Goal: Task Accomplishment & Management: Use online tool/utility

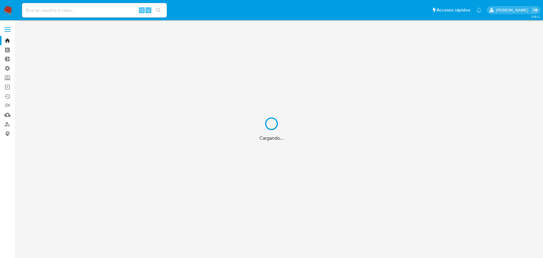
click at [91, 15] on div "Cargando..." at bounding box center [271, 129] width 543 height 258
click at [88, 12] on div "Cargando..." at bounding box center [271, 129] width 543 height 258
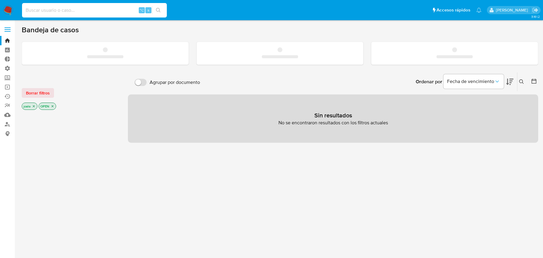
click at [88, 12] on input at bounding box center [94, 10] width 145 height 8
paste input "UxXuAprQL3Hi2RpXTFrZLLem"
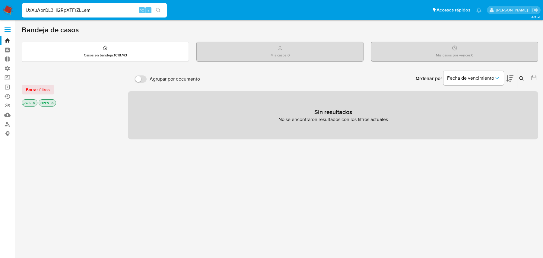
type input "UxXuAprQL3Hi2RpXTFrZLLem"
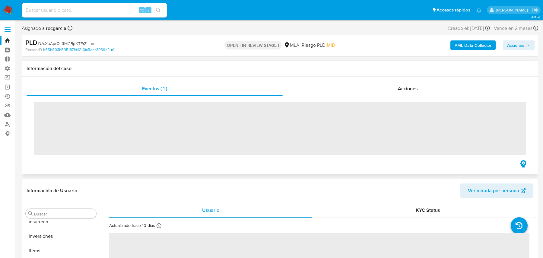
scroll to position [312, 0]
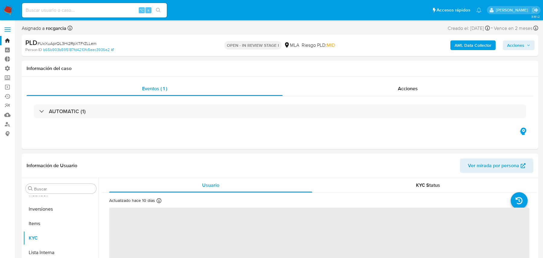
select select "10"
click at [459, 46] on b "AML Data Collector" at bounding box center [472, 45] width 37 height 10
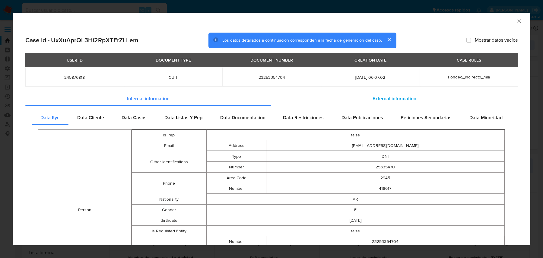
click at [309, 100] on div "External information" at bounding box center [394, 98] width 247 height 14
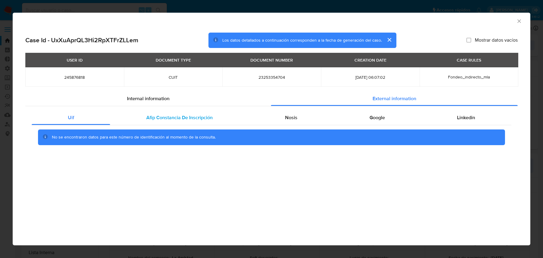
click at [175, 116] on span "Afip Constancia De Inscripción" at bounding box center [179, 117] width 66 height 7
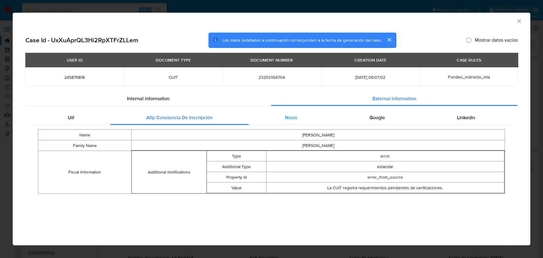
click at [291, 125] on div "Nosis" at bounding box center [291, 117] width 84 height 14
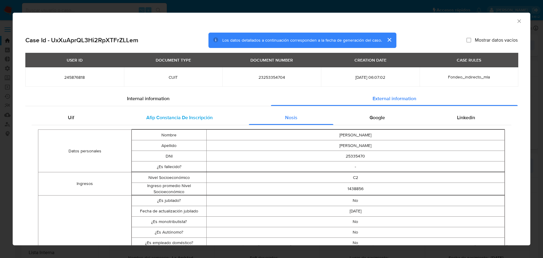
click at [229, 117] on div "Afip Constancia De Inscripción" at bounding box center [179, 117] width 138 height 14
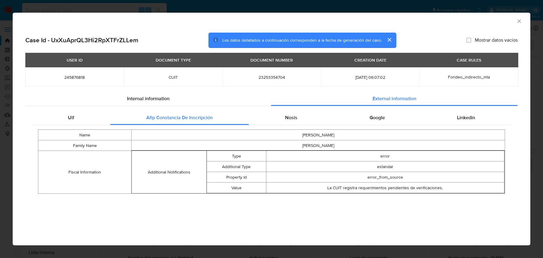
click at [182, 91] on div "USER ID DOCUMENT TYPE DOCUMENT NUMBER CREATION DATE CASE RULES 245876818 CUIT 2…" at bounding box center [271, 72] width 492 height 39
click at [179, 97] on div "Internal information" at bounding box center [147, 98] width 245 height 14
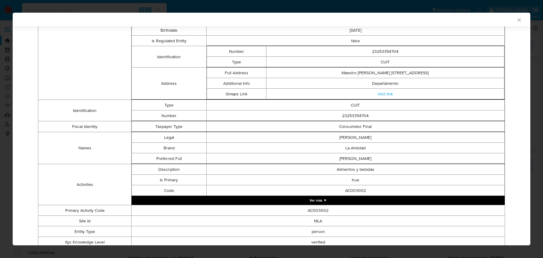
scroll to position [201, 0]
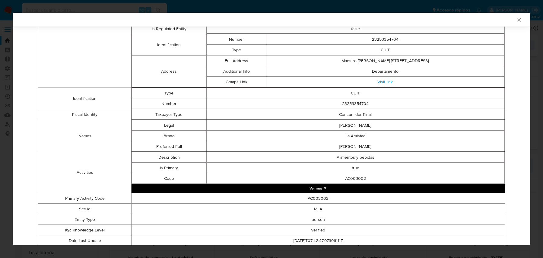
click at [276, 189] on button "Ver más ▼" at bounding box center [317, 188] width 373 height 9
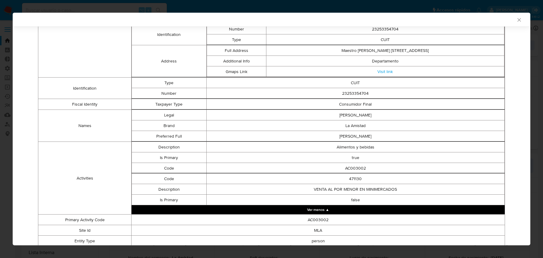
scroll to position [254, 0]
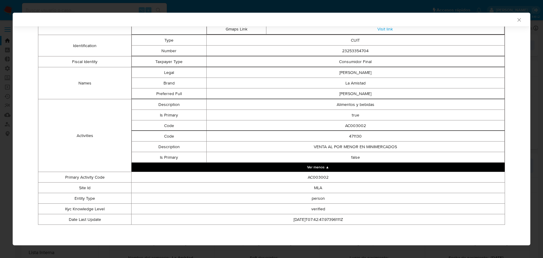
click at [71, 4] on div "AML Data Collector Case Id - UxXuAprQL3Hi2RpXTFrZLLem Los datos detallados a co…" at bounding box center [271, 129] width 543 height 258
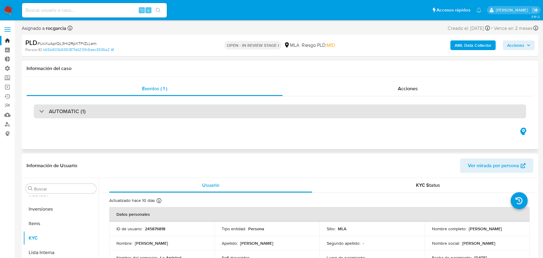
click at [83, 117] on div "AUTOMATIC (1)" at bounding box center [280, 111] width 492 height 14
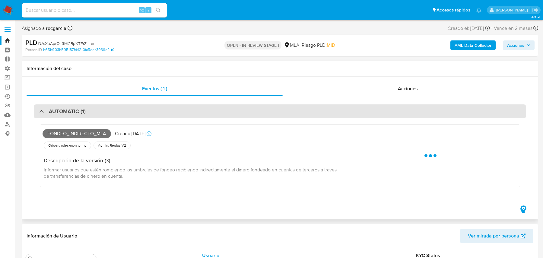
click at [83, 117] on div "AUTOMATIC (1)" at bounding box center [280, 111] width 492 height 14
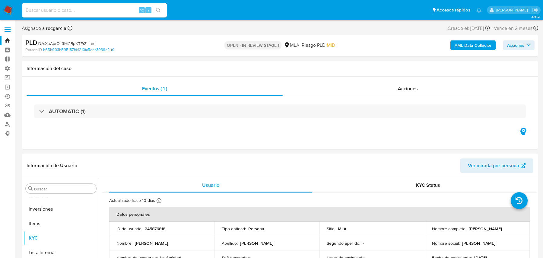
click at [10, 40] on link "Bandeja" at bounding box center [36, 40] width 72 height 9
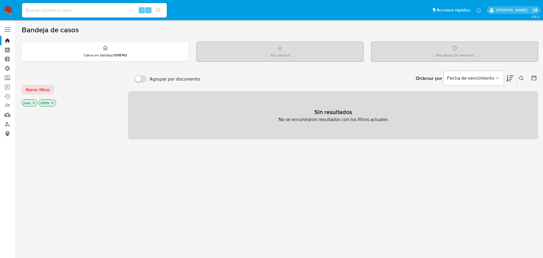
click at [7, 134] on link "Consolidado" at bounding box center [36, 133] width 72 height 9
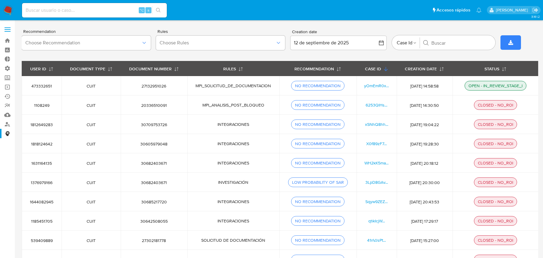
click at [103, 16] on div "⌥ s" at bounding box center [94, 10] width 145 height 14
click at [100, 15] on div "⌥ s" at bounding box center [94, 10] width 145 height 14
click at [90, 11] on input at bounding box center [94, 10] width 145 height 8
paste input "RLTVfStnRViCOJ0WKYhw1U98"
type input "RLTVfStnRViCOJ0WKYhw1U98"
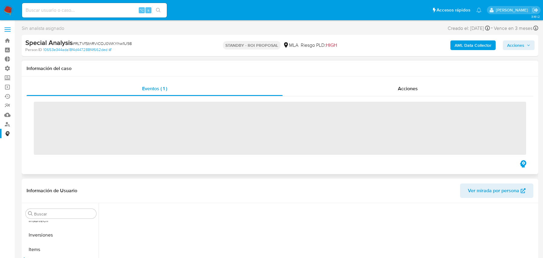
scroll to position [312, 0]
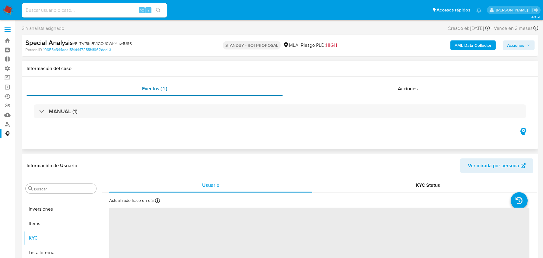
select select "10"
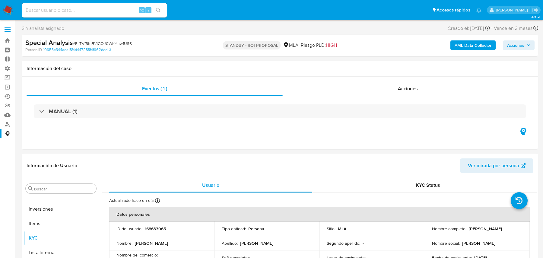
click at [520, 47] on span "Acciones" at bounding box center [515, 45] width 17 height 10
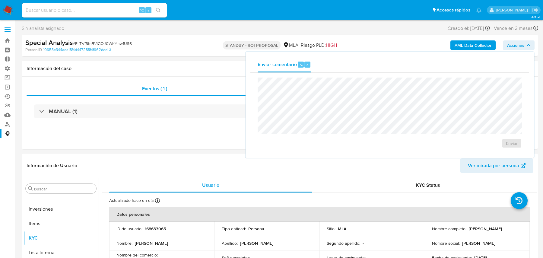
click at [520, 47] on span "Acciones" at bounding box center [515, 45] width 17 height 10
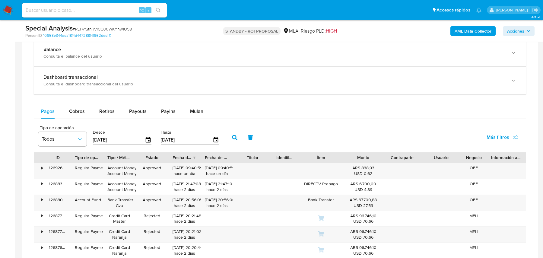
scroll to position [0, 0]
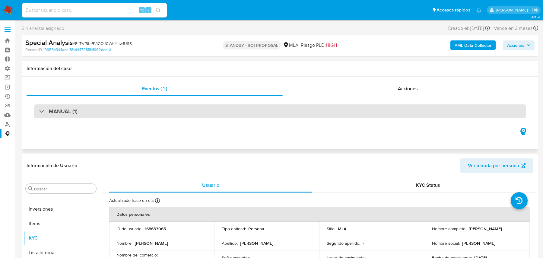
click at [150, 110] on div "MANUAL (1)" at bounding box center [280, 111] width 492 height 14
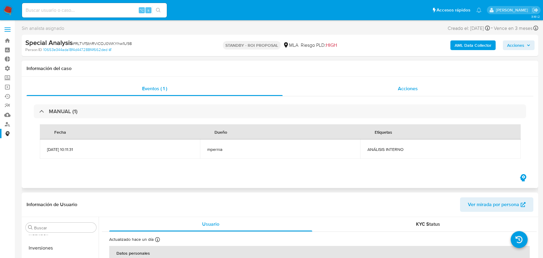
click at [353, 89] on div "Acciones" at bounding box center [408, 88] width 251 height 14
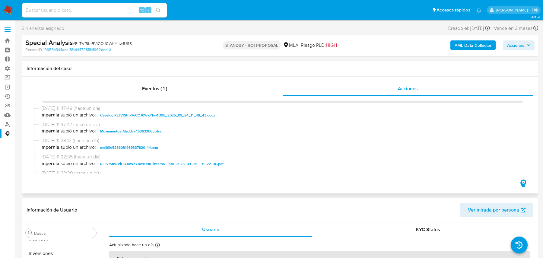
scroll to position [277, 0]
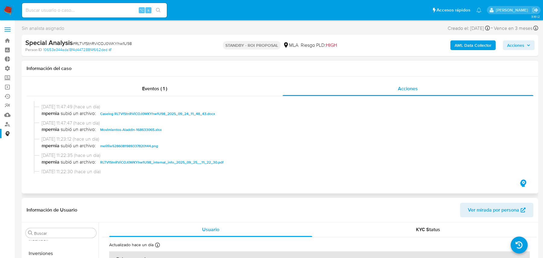
click at [183, 114] on span "Caselog RLTVfStnRViCOJ0WKYhw1U98_2025_09_24_11_48_43.docx" at bounding box center [157, 113] width 115 height 7
click at [183, 120] on span "[DATE] 11:47:47 ([DATE])" at bounding box center [283, 123] width 482 height 7
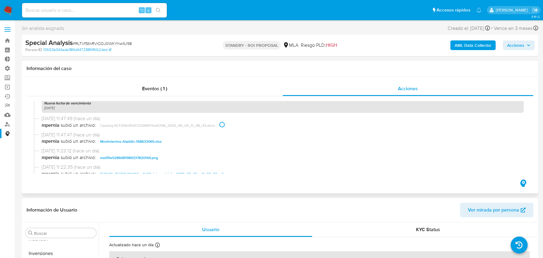
scroll to position [264, 0]
click at [146, 126] on span "mpernia subió un archivo: Caselog RLTVfStnRViCOJ0WKYhw1U98_2025_09_24_11_48_43.…" at bounding box center [283, 126] width 482 height 7
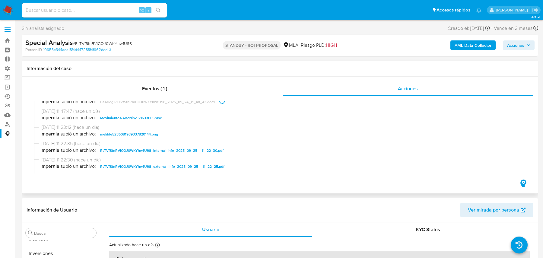
scroll to position [287, 0]
click at [137, 150] on span "RLTVfStnRViCOJ0WKYhw1U98_internal_info_2025_09_25__11_22_30.pdf" at bounding box center [161, 151] width 123 height 7
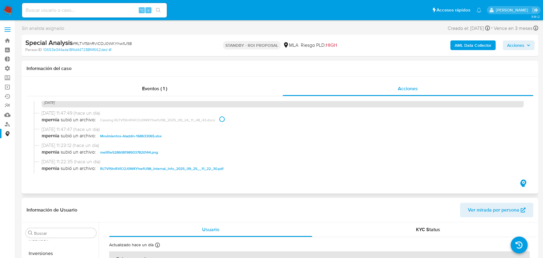
click at [187, 123] on span "mpernia subió un archivo: Caselog RLTVfStnRViCOJ0WKYhw1U98_2025_09_24_11_48_43.…" at bounding box center [283, 119] width 482 height 7
click at [193, 119] on span "mpernia subió un archivo: Caselog RLTVfStnRViCOJ0WKYhw1U98_2025_09_24_11_48_43.…" at bounding box center [283, 119] width 482 height 7
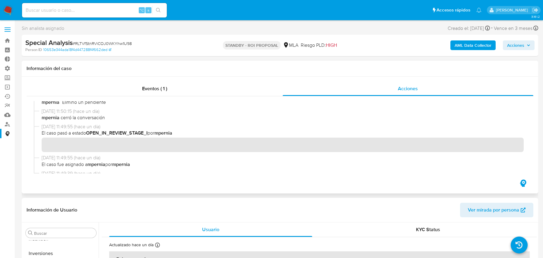
scroll to position [0, 0]
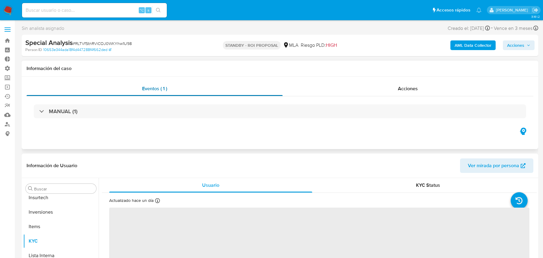
scroll to position [312, 0]
select select "10"
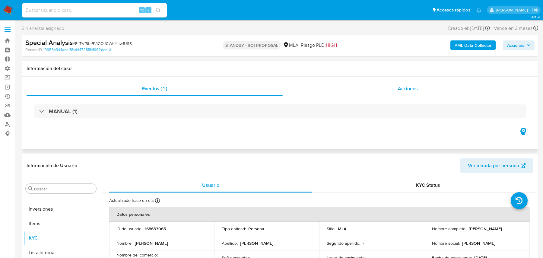
click at [303, 93] on div "Acciones" at bounding box center [408, 88] width 251 height 14
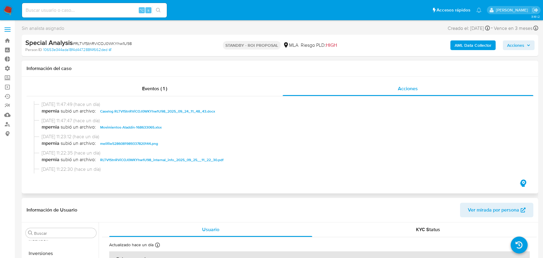
scroll to position [264, 0]
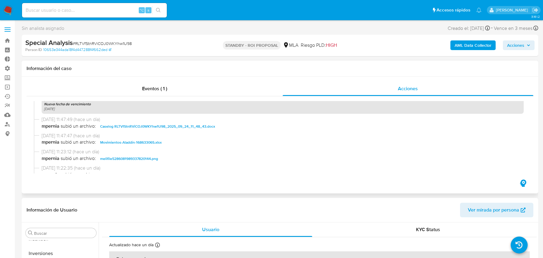
click at [154, 125] on span "Caselog RLTVfStnRViCOJ0WKYhw1U98_2025_09_24_11_48_43.docx" at bounding box center [157, 126] width 115 height 7
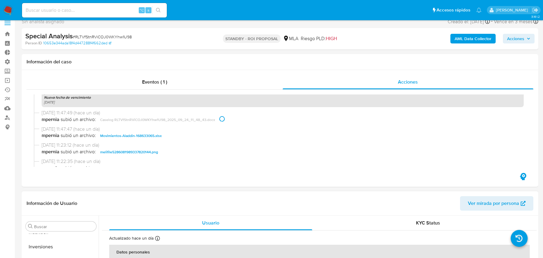
scroll to position [0, 0]
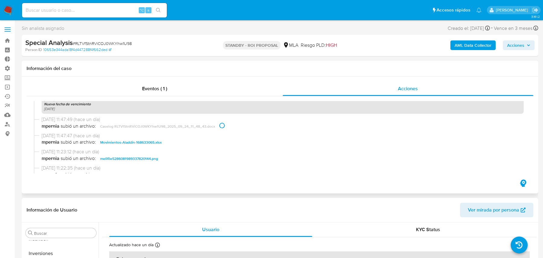
click at [179, 125] on span "mpernia subió un archivo: Caselog RLTVfStnRViCOJ0WKYhw1U98_2025_09_24_11_48_43.…" at bounding box center [283, 126] width 482 height 7
click at [151, 82] on div "Eventos ( 1 )" at bounding box center [155, 88] width 256 height 14
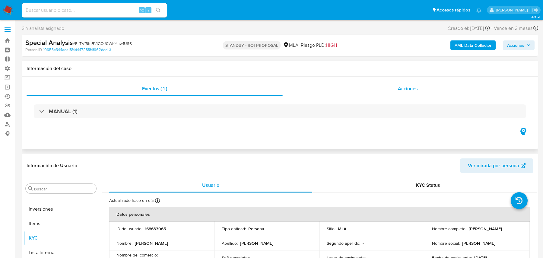
click at [285, 83] on div "Acciones" at bounding box center [408, 88] width 251 height 14
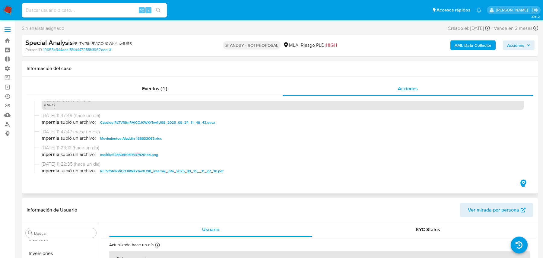
click at [253, 141] on span "mpernia subió un archivo: Movimientos-Aladdin-168633065.xlsx" at bounding box center [283, 138] width 482 height 7
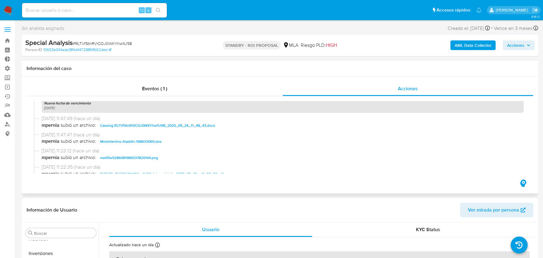
scroll to position [264, 0]
click at [7, 115] on link "Mulan" at bounding box center [36, 114] width 72 height 9
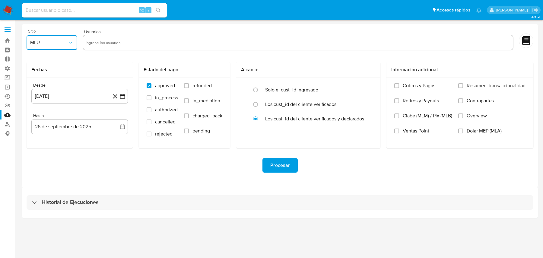
click at [64, 47] on button "MLU" at bounding box center [52, 42] width 51 height 14
click at [55, 62] on div "MLA" at bounding box center [50, 59] width 40 height 14
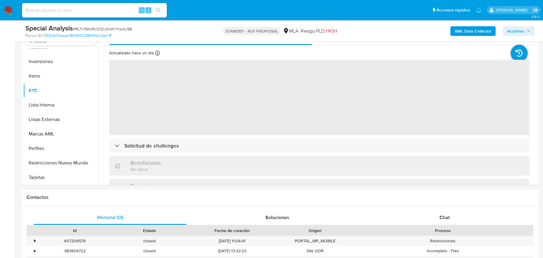
scroll to position [136, 0]
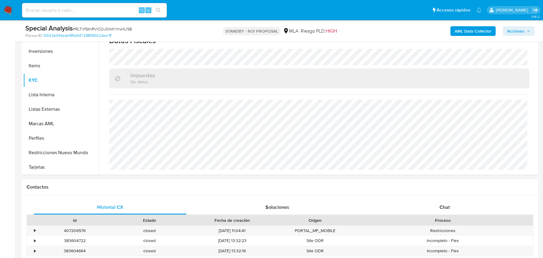
select select "10"
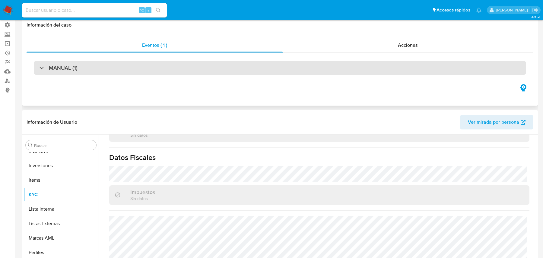
scroll to position [0, 0]
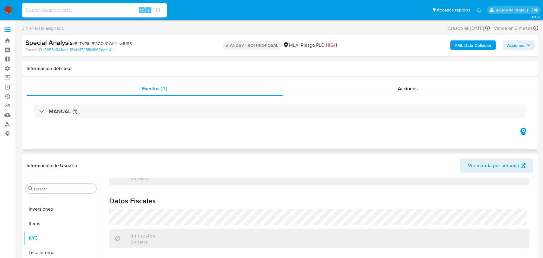
click at [250, 119] on div "MANUAL (1)" at bounding box center [280, 111] width 507 height 30
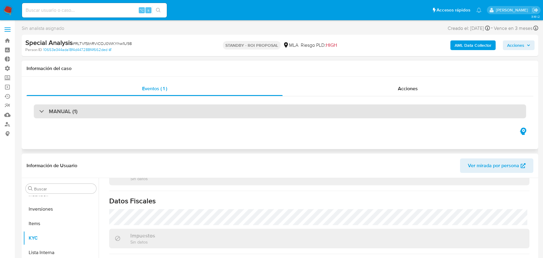
click at [246, 112] on div "MANUAL (1)" at bounding box center [280, 111] width 492 height 14
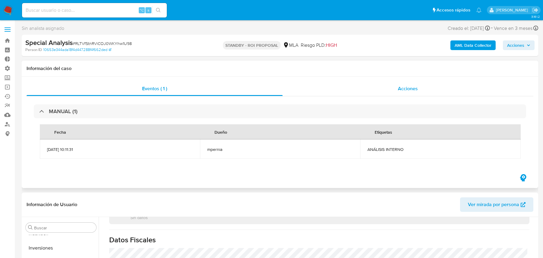
click at [377, 86] on div "Acciones" at bounding box center [408, 88] width 251 height 14
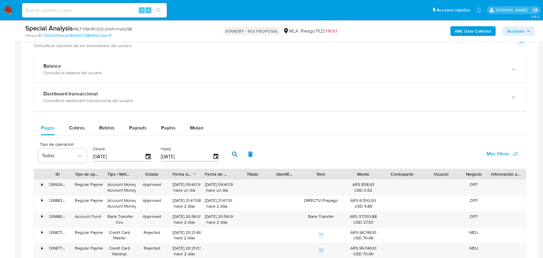
scroll to position [465, 0]
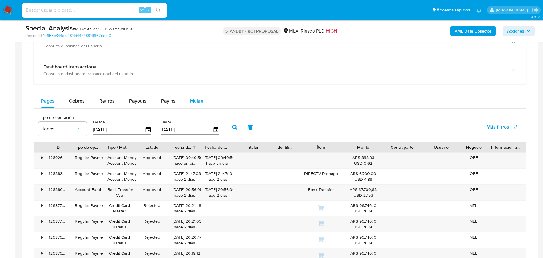
click at [193, 99] on span "Mulan" at bounding box center [196, 100] width 13 height 7
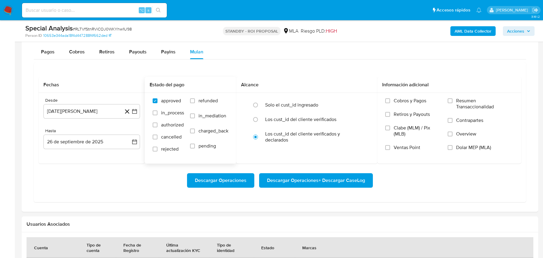
scroll to position [518, 0]
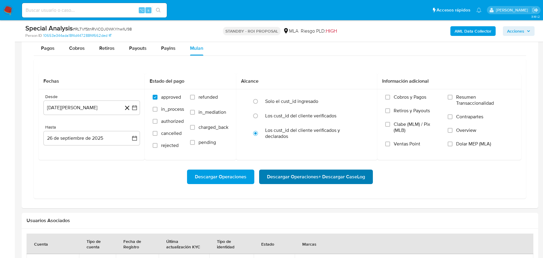
click at [362, 180] on span "Descargar Operaciones + Descargar CaseLog" at bounding box center [316, 176] width 98 height 13
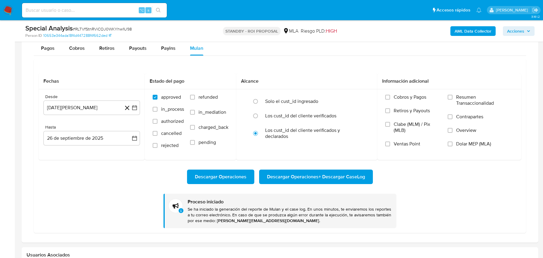
click at [287, 210] on p "Se ha iniciado la generación del reporte de Mulan y el case log. En unos minuto…" at bounding box center [290, 214] width 204 height 17
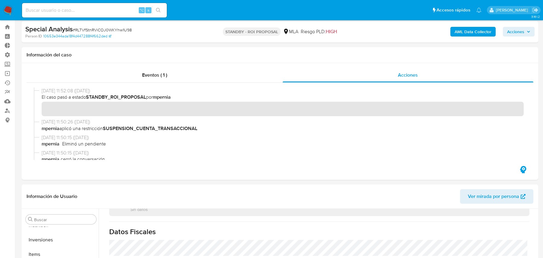
scroll to position [0, 0]
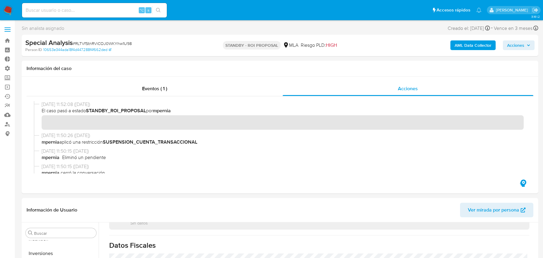
click at [131, 43] on div "Special Analysis # RLTVfStnRViCOJ0WKYhw1U98" at bounding box center [108, 42] width 167 height 9
click at [128, 43] on span "# RLTVfStnRViCOJ0WKYhw1U98" at bounding box center [102, 43] width 59 height 6
copy span "RLTVfStnRViCOJ0WKYhw1U98"
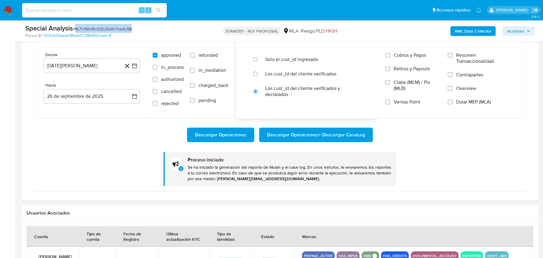
scroll to position [580, 0]
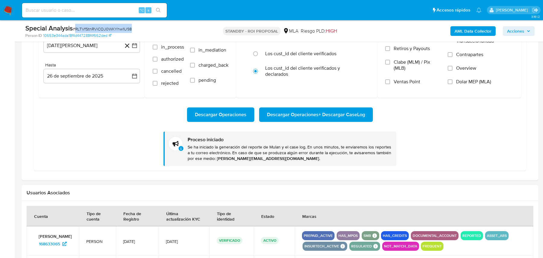
click at [242, 148] on p "Se ha iniciado la generación del reporte de Mulan y el case log. En unos minuto…" at bounding box center [290, 152] width 204 height 17
click at [180, 146] on icon at bounding box center [181, 148] width 5 height 5
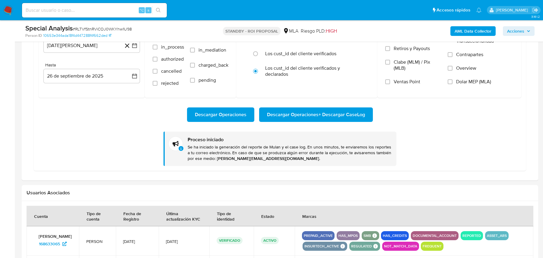
click at [204, 151] on p "Se ha iniciado la generación del reporte de Mulan y el case log. En unos minuto…" at bounding box center [290, 152] width 204 height 17
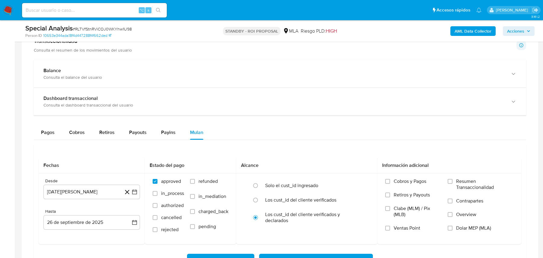
scroll to position [521, 0]
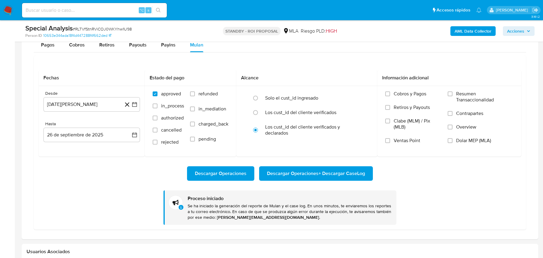
click at [283, 214] on p "Se ha iniciado la generación del reporte de Mulan y el case log. En unos minuto…" at bounding box center [290, 211] width 204 height 17
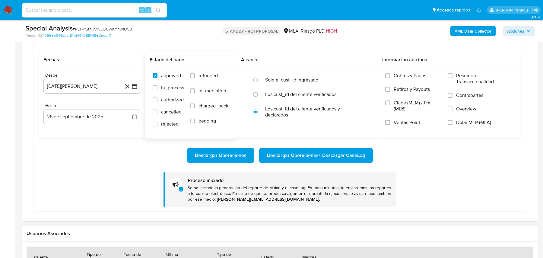
scroll to position [540, 0]
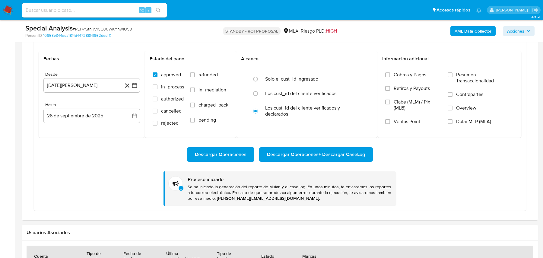
click at [216, 190] on p "Se ha iniciado la generación del reporte de Mulan y el case log. En unos minuto…" at bounding box center [290, 192] width 204 height 17
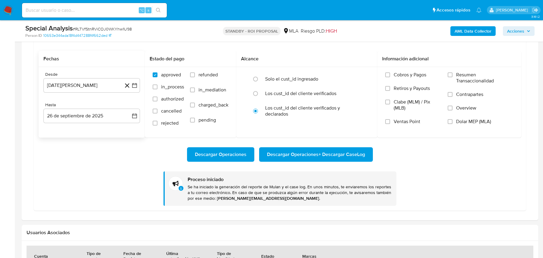
scroll to position [0, 0]
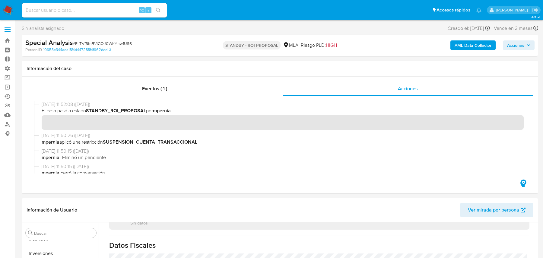
click at [468, 42] on b "AML Data Collector" at bounding box center [472, 45] width 37 height 10
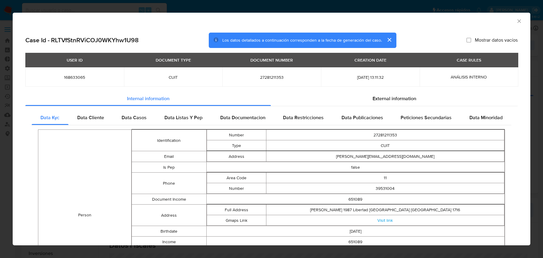
click at [198, 151] on td "Email" at bounding box center [169, 156] width 74 height 11
click at [7, 39] on div "AML Data Collector Case Id - RLTVfStnRViCOJ0WKYhw1U98 Los datos detallados a co…" at bounding box center [271, 129] width 543 height 258
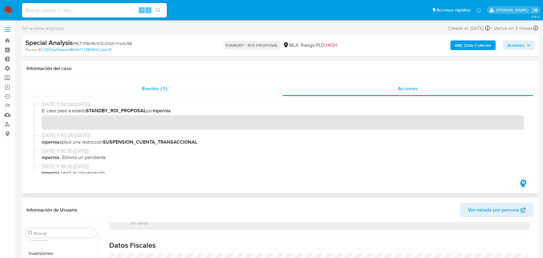
click at [102, 87] on div "Eventos ( 1 )" at bounding box center [155, 88] width 256 height 14
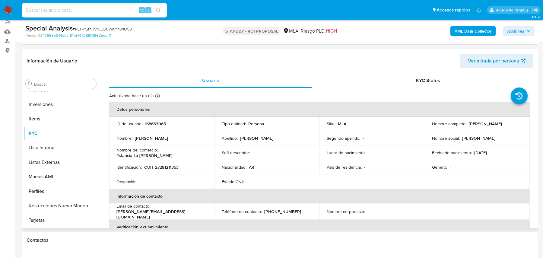
click at [156, 126] on p "168633065" at bounding box center [155, 123] width 21 height 5
copy div "ID de usuario : 168633065"
click at [157, 125] on p "168633065" at bounding box center [155, 123] width 21 height 5
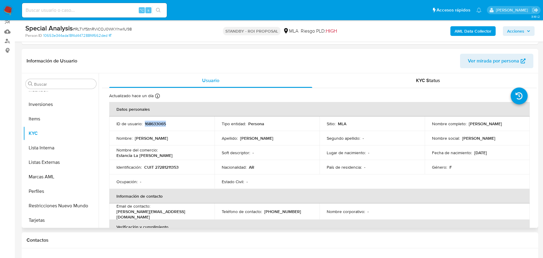
click at [157, 125] on p "168633065" at bounding box center [155, 123] width 21 height 5
copy p "168633065"
